Goal: Task Accomplishment & Management: Manage account settings

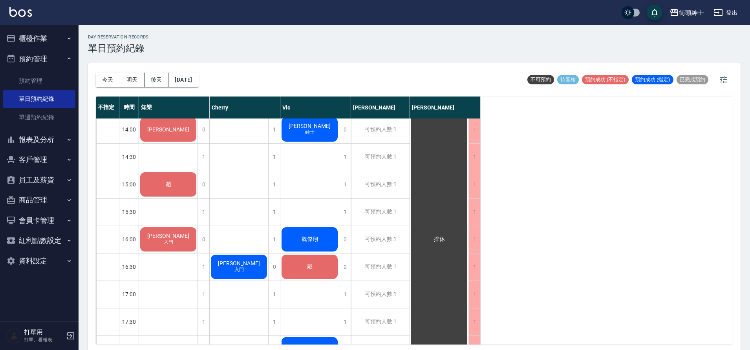
scroll to position [279, 0]
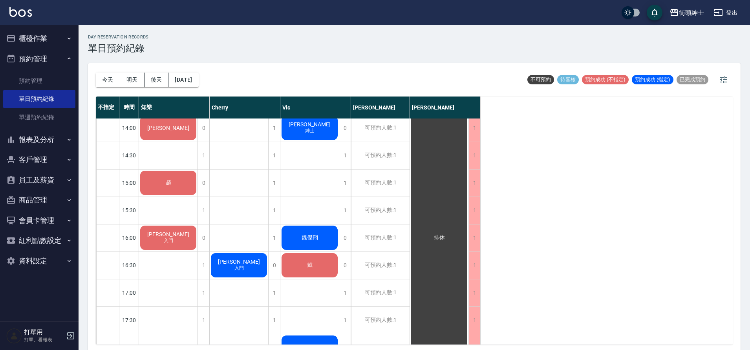
click at [175, 77] on span "魏傑翔" at bounding box center [168, 72] width 14 height 7
click at [197, 86] on div "魏傑翔" at bounding box center [168, 73] width 58 height 27
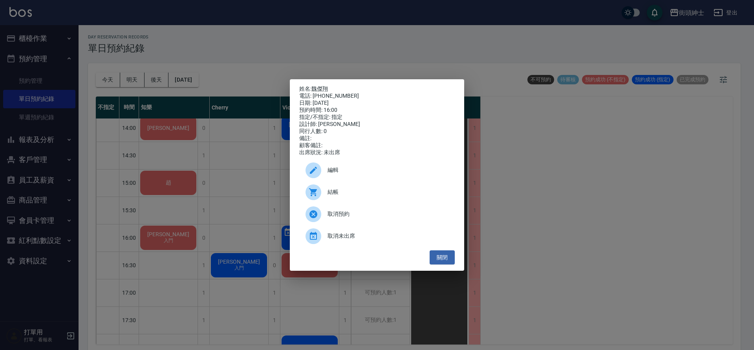
click at [457, 249] on div "姓名: 魏傑翔 電話: 0912664088 日期: 2025/08/14 預約時間: 16:00 指定/不指定: 指定 設計師: Vic 同行人數: 0 備…" at bounding box center [377, 175] width 174 height 192
click at [447, 250] on ul "編輯 結帳 取消預約 取消未出席" at bounding box center [376, 203] width 155 height 94
click at [446, 255] on button "關閉" at bounding box center [441, 257] width 25 height 15
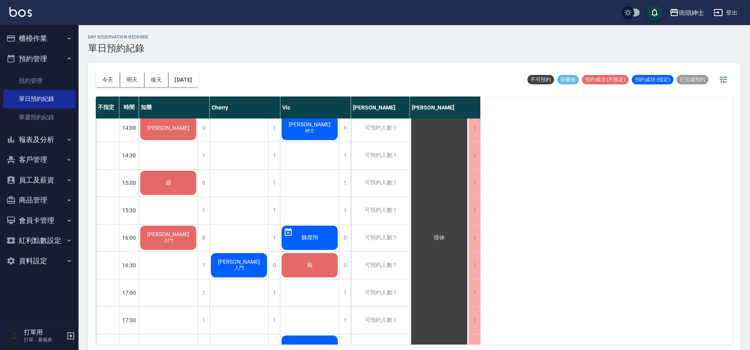
click at [197, 86] on div "魏傑翔" at bounding box center [168, 73] width 58 height 27
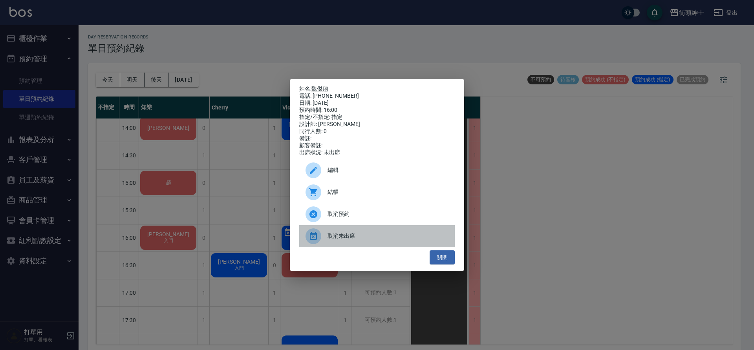
click at [360, 238] on span "取消未出席" at bounding box center [387, 236] width 121 height 8
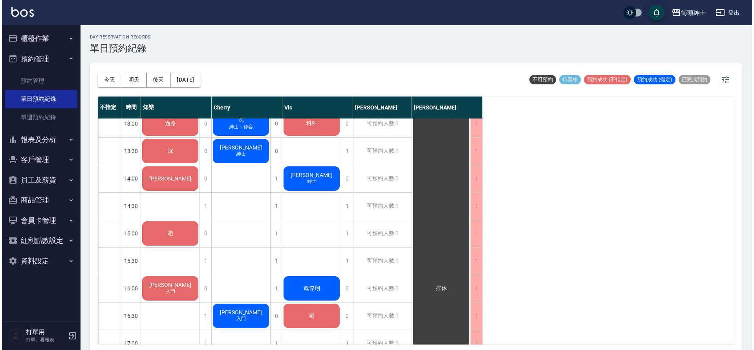
scroll to position [222, 0]
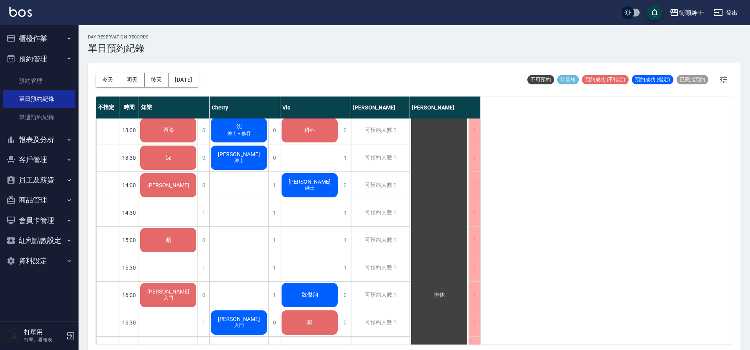
click at [175, 127] on span "沈" at bounding box center [168, 130] width 14 height 7
click at [170, 134] on span "紳士＋修容" at bounding box center [168, 134] width 3 height 0
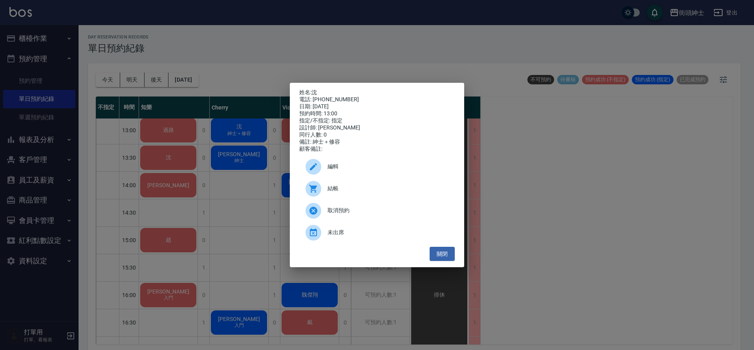
click at [369, 188] on span "結帳" at bounding box center [387, 188] width 121 height 8
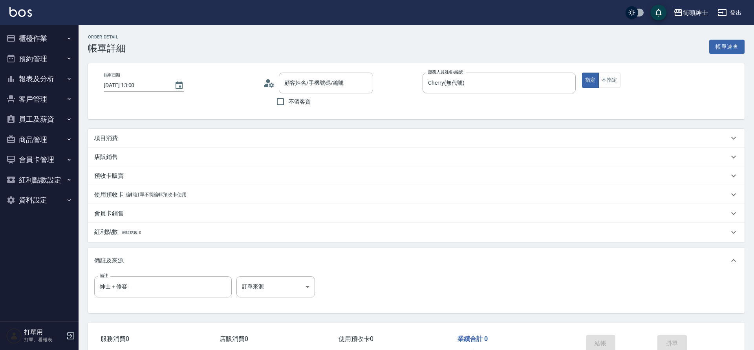
type input "2025/08/14 13:00"
type input "Cherry(無代號)"
type input "紳士＋修容"
type input "沈/0915638280/null"
click at [113, 143] on div "項目消費" at bounding box center [414, 138] width 652 height 19
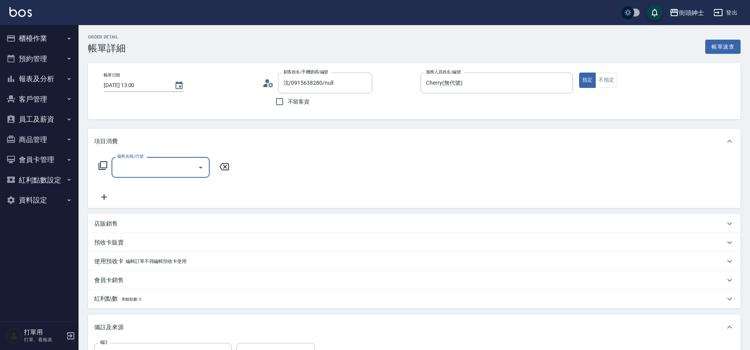
drag, startPoint x: 0, startPoint y: 0, endPoint x: 142, endPoint y: 165, distance: 217.9
click at [142, 165] on input "服務名稱/代號" at bounding box center [154, 168] width 79 height 14
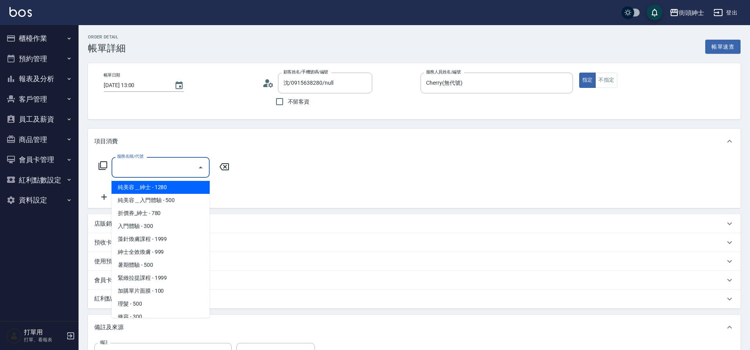
click at [170, 255] on span "紳士全效煥膚 - 999" at bounding box center [160, 252] width 98 height 13
type input "紳士全效煥膚"
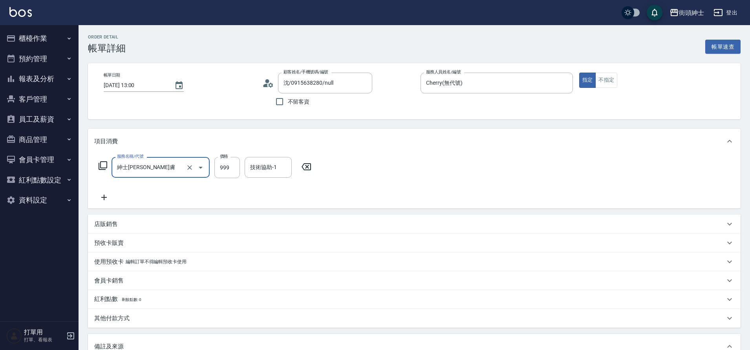
click at [104, 197] on icon at bounding box center [103, 197] width 5 height 5
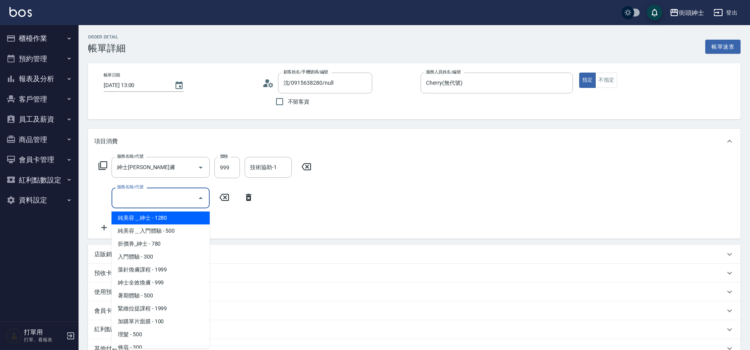
drag, startPoint x: 142, startPoint y: 165, endPoint x: 142, endPoint y: 203, distance: 38.5
click at [142, 203] on input "服務名稱/代號" at bounding box center [154, 198] width 79 height 14
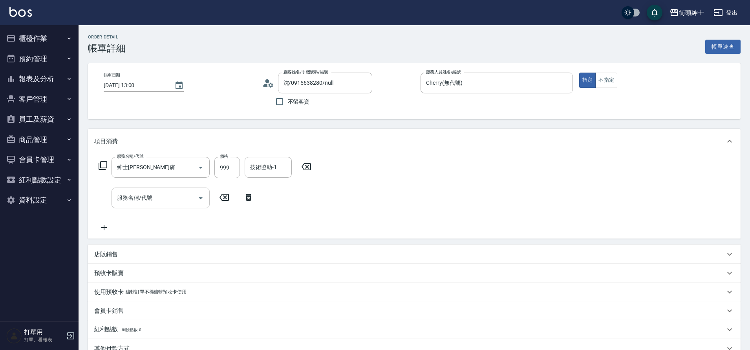
click at [142, 349] on div "其他付款方式" at bounding box center [409, 349] width 630 height 8
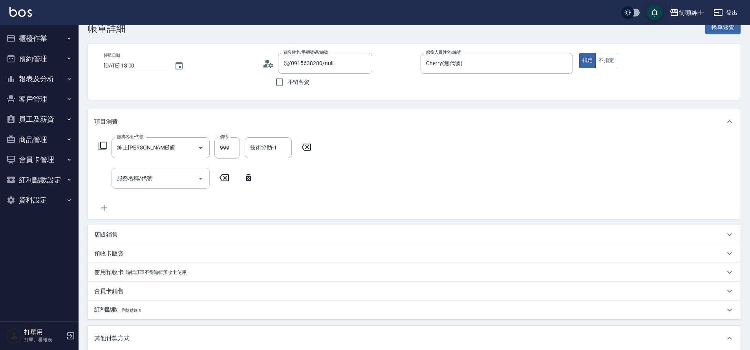
scroll to position [60, 0]
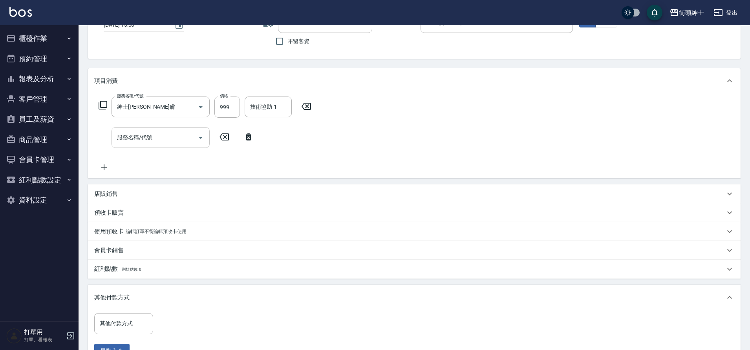
click at [187, 142] on input "服務名稱/代號" at bounding box center [154, 138] width 79 height 14
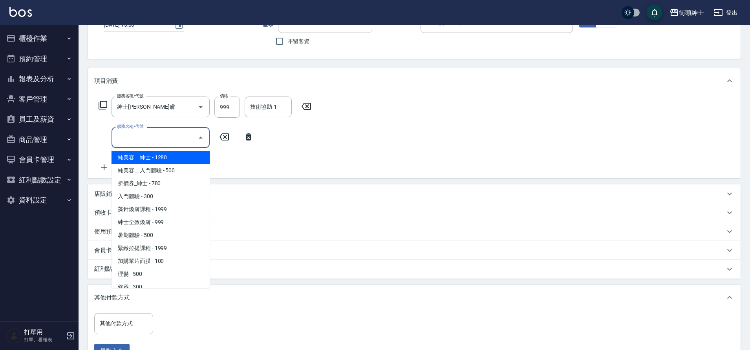
click at [159, 285] on span "修容 - 300" at bounding box center [160, 287] width 98 height 13
type input "修容(A03)"
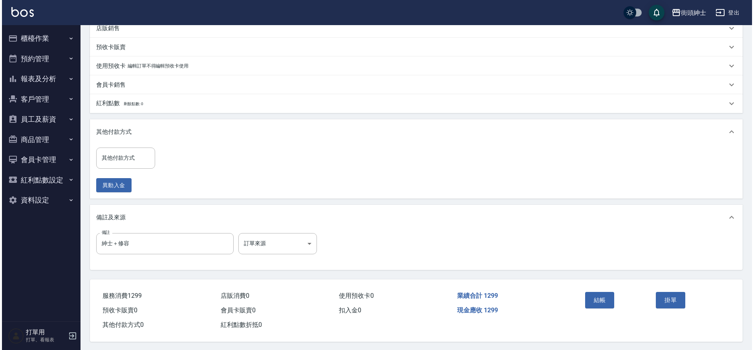
scroll to position [231, 0]
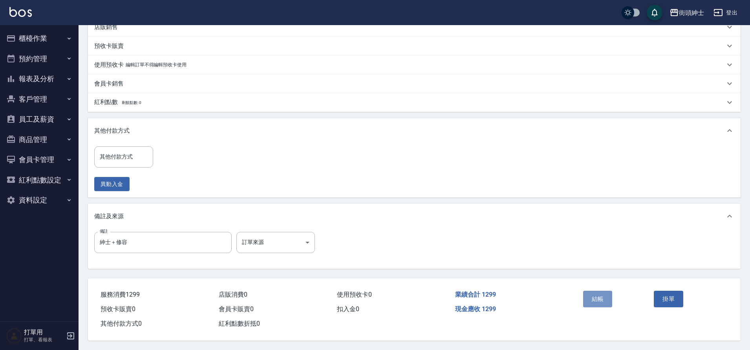
click at [600, 300] on button "結帳" at bounding box center [597, 299] width 29 height 16
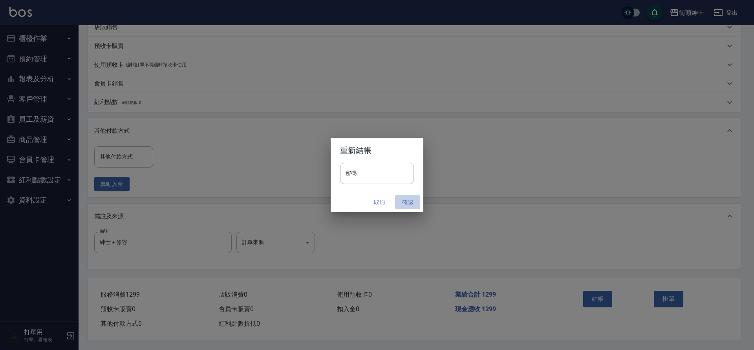
click at [404, 202] on button "確認" at bounding box center [407, 202] width 25 height 15
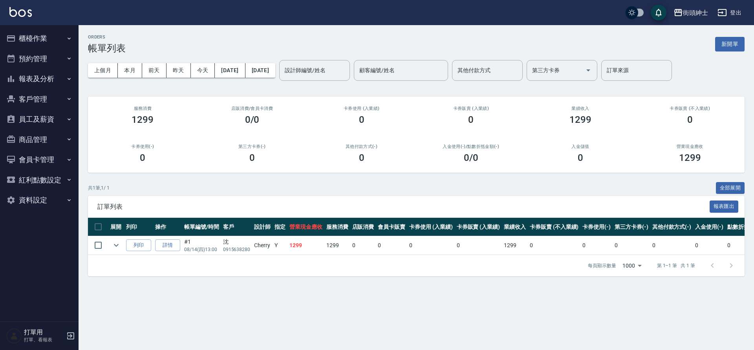
click at [41, 58] on button "預約管理" at bounding box center [39, 59] width 72 height 20
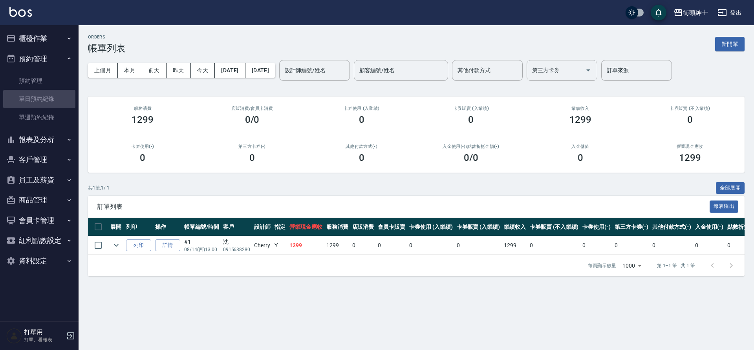
click at [55, 99] on link "單日預約紀錄" at bounding box center [39, 99] width 72 height 18
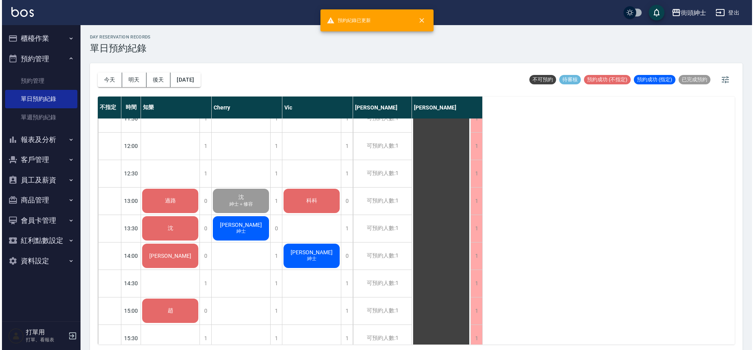
scroll to position [161, 0]
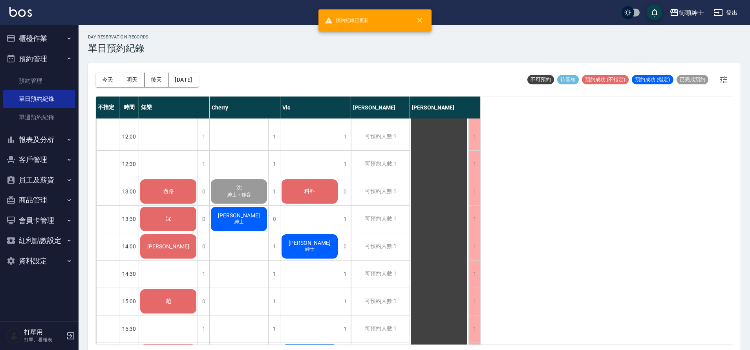
click at [170, 195] on span "紳士" at bounding box center [168, 195] width 3 height 0
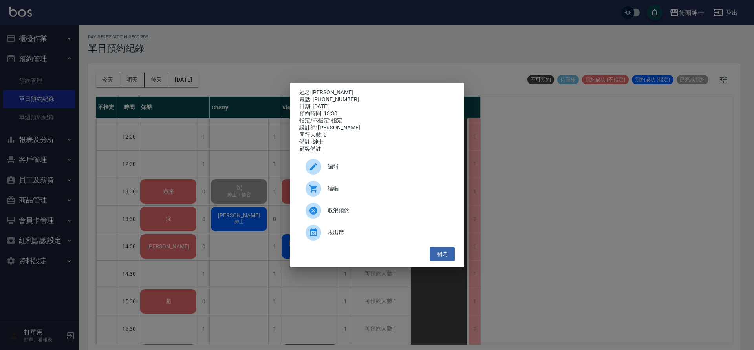
click at [323, 189] on div at bounding box center [316, 189] width 22 height 16
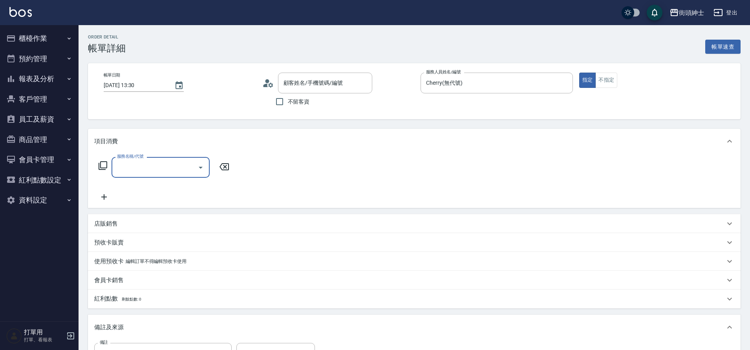
click at [151, 168] on input "服務名稱/代號" at bounding box center [154, 168] width 79 height 14
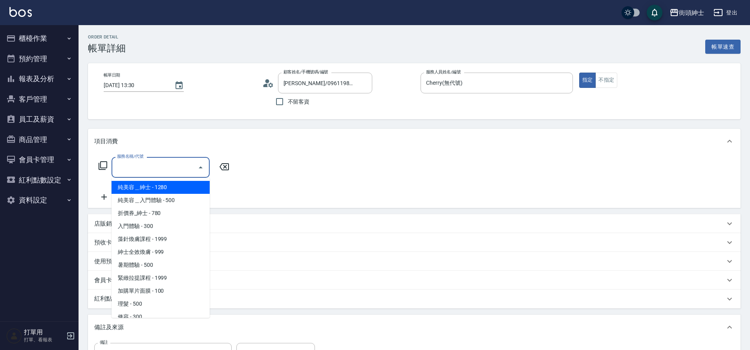
type input "[PERSON_NAME]/0961198733/null"
click at [153, 213] on span "折價券_紳士 - 780" at bounding box center [160, 213] width 98 height 13
type input "折價券_紳士"
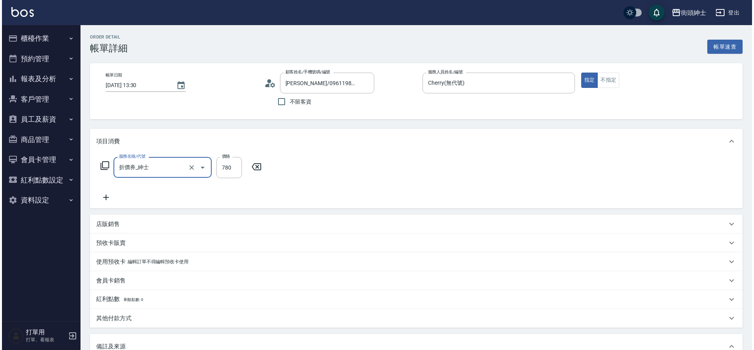
scroll to position [134, 0]
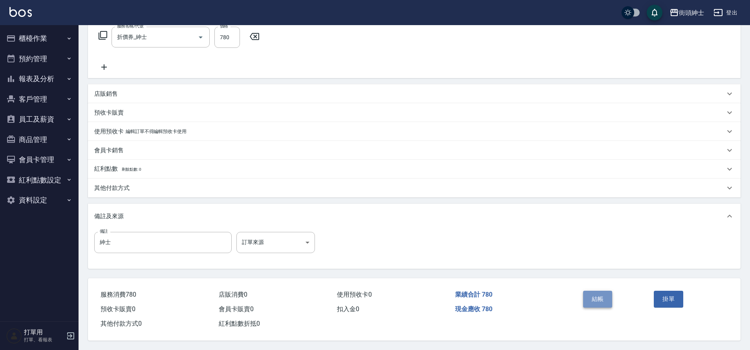
drag, startPoint x: 0, startPoint y: 0, endPoint x: 595, endPoint y: 298, distance: 665.5
click at [595, 298] on button "結帳" at bounding box center [597, 299] width 29 height 16
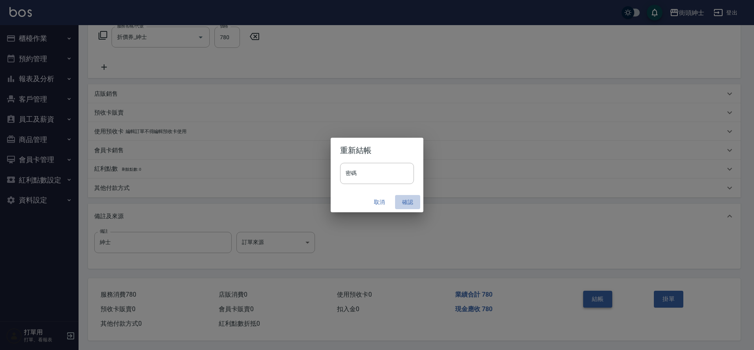
click at [402, 202] on button "確認" at bounding box center [407, 202] width 25 height 15
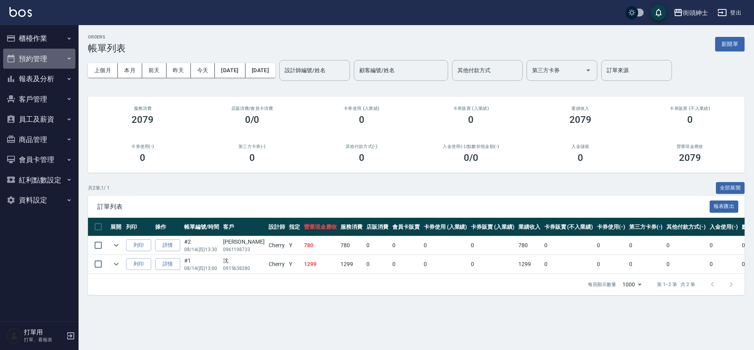
drag, startPoint x: 595, startPoint y: 298, endPoint x: 39, endPoint y: 51, distance: 608.6
click at [39, 51] on button "預約管理" at bounding box center [39, 59] width 72 height 20
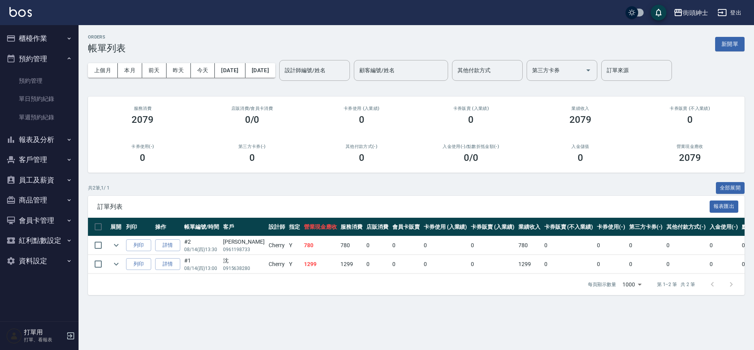
click at [48, 97] on link "單日預約紀錄" at bounding box center [39, 99] width 72 height 18
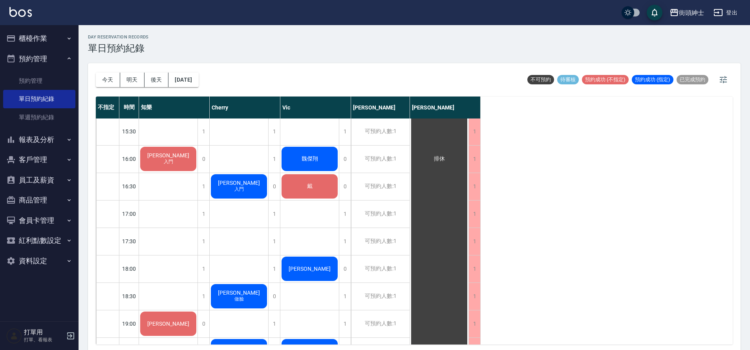
scroll to position [358, 0]
click at [202, 186] on div "1" at bounding box center [203, 186] width 12 height 27
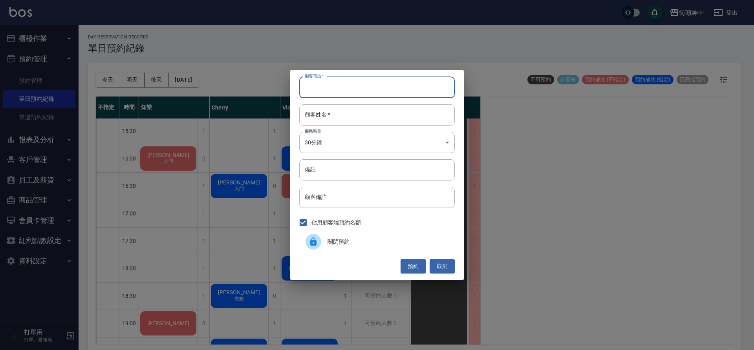
click at [309, 86] on input "顧客電話   *" at bounding box center [376, 87] width 155 height 21
type input "０"
type input "0916668921"
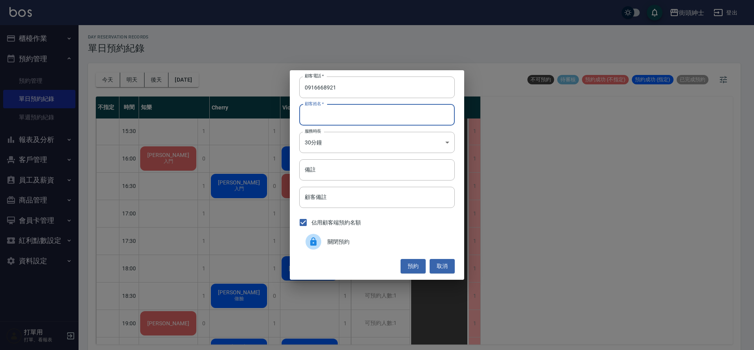
click at [323, 115] on input "顧客姓名   *" at bounding box center [376, 114] width 155 height 21
type input "王"
click at [415, 265] on button "預約" at bounding box center [412, 266] width 25 height 15
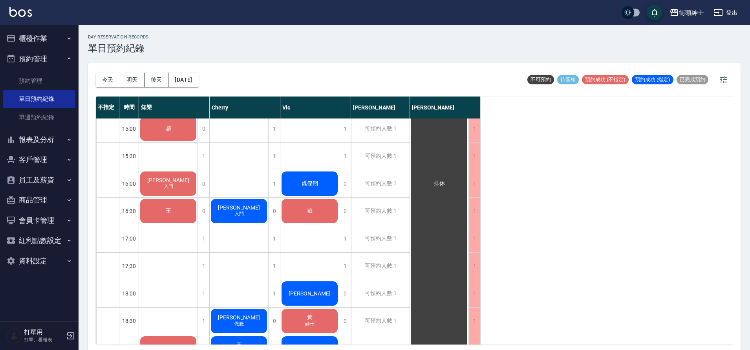
scroll to position [334, 0]
